Goal: Navigation & Orientation: Find specific page/section

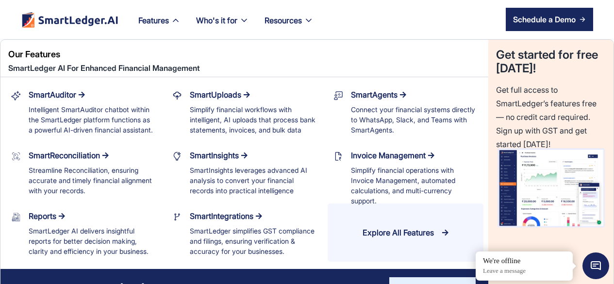
click at [175, 21] on icon at bounding box center [176, 21] width 10 height 10
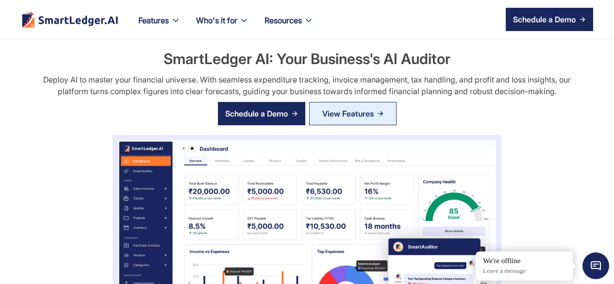
click at [178, 18] on div "SmartReconciliation" at bounding box center [195, 20] width 72 height 14
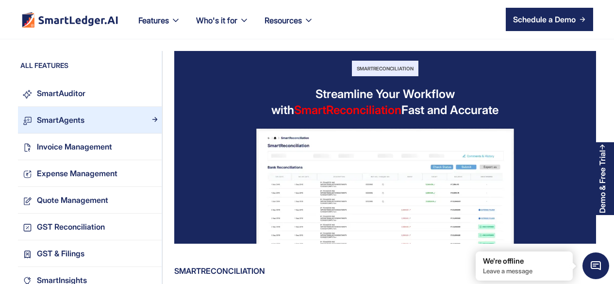
click at [84, 122] on div "SmartAgents" at bounding box center [97, 120] width 130 height 13
